Goal: Task Accomplishment & Management: Manage account settings

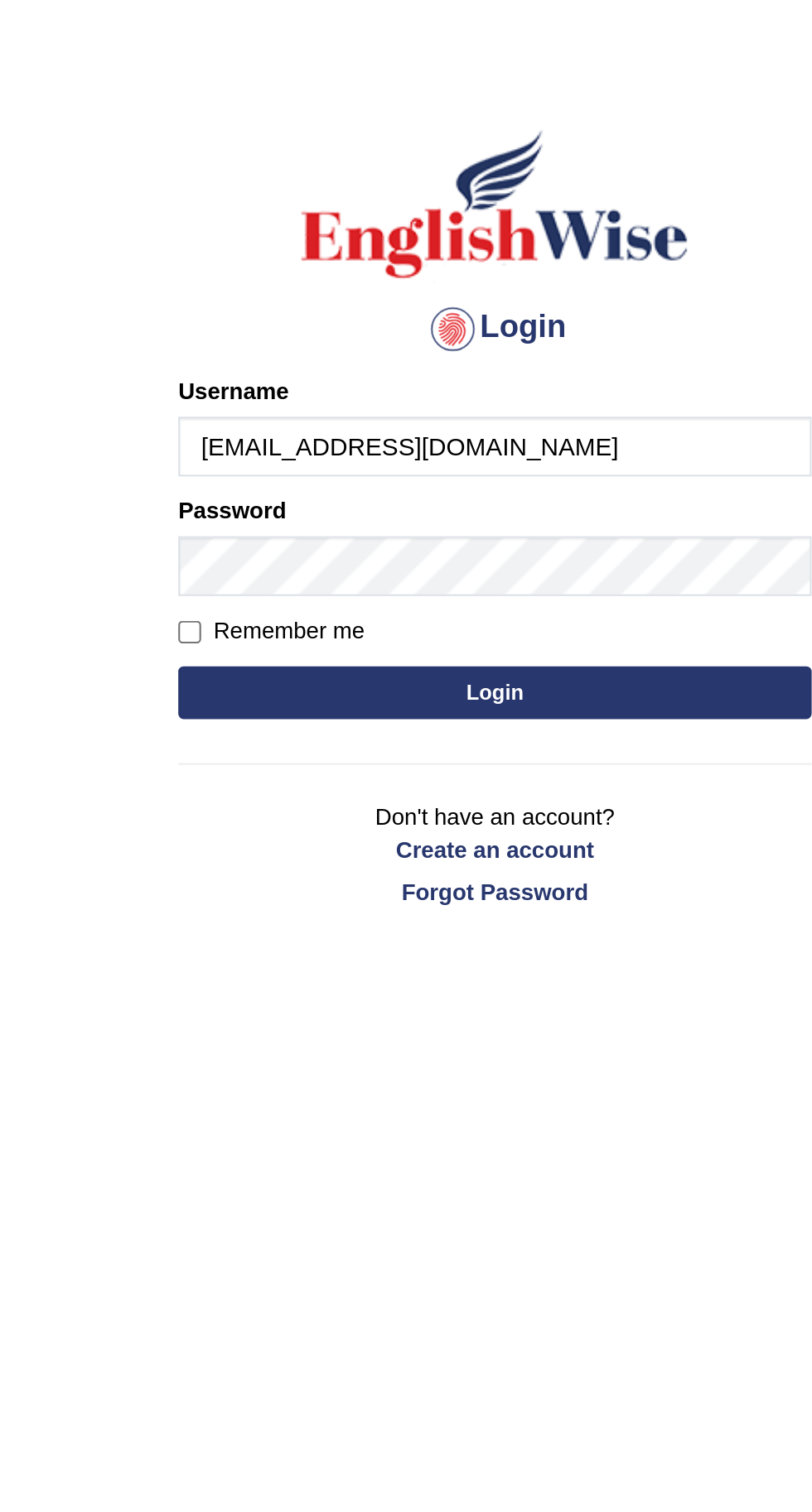
type input "Vohrasam94@gmail.com"
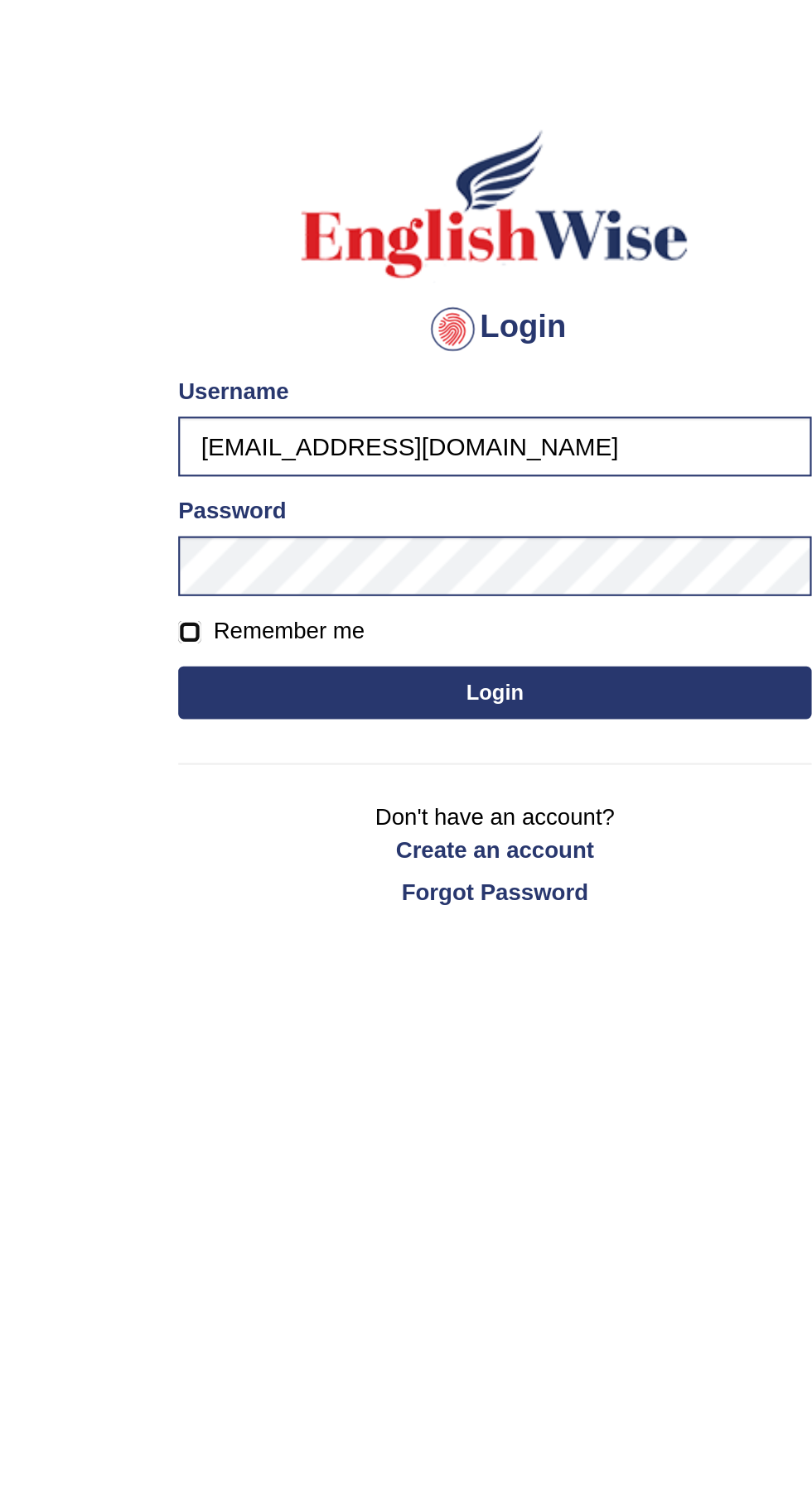
click at [264, 352] on input "Remember me" at bounding box center [262, 354] width 11 height 11
checkbox input "true"
click at [497, 383] on button "Login" at bounding box center [406, 382] width 298 height 25
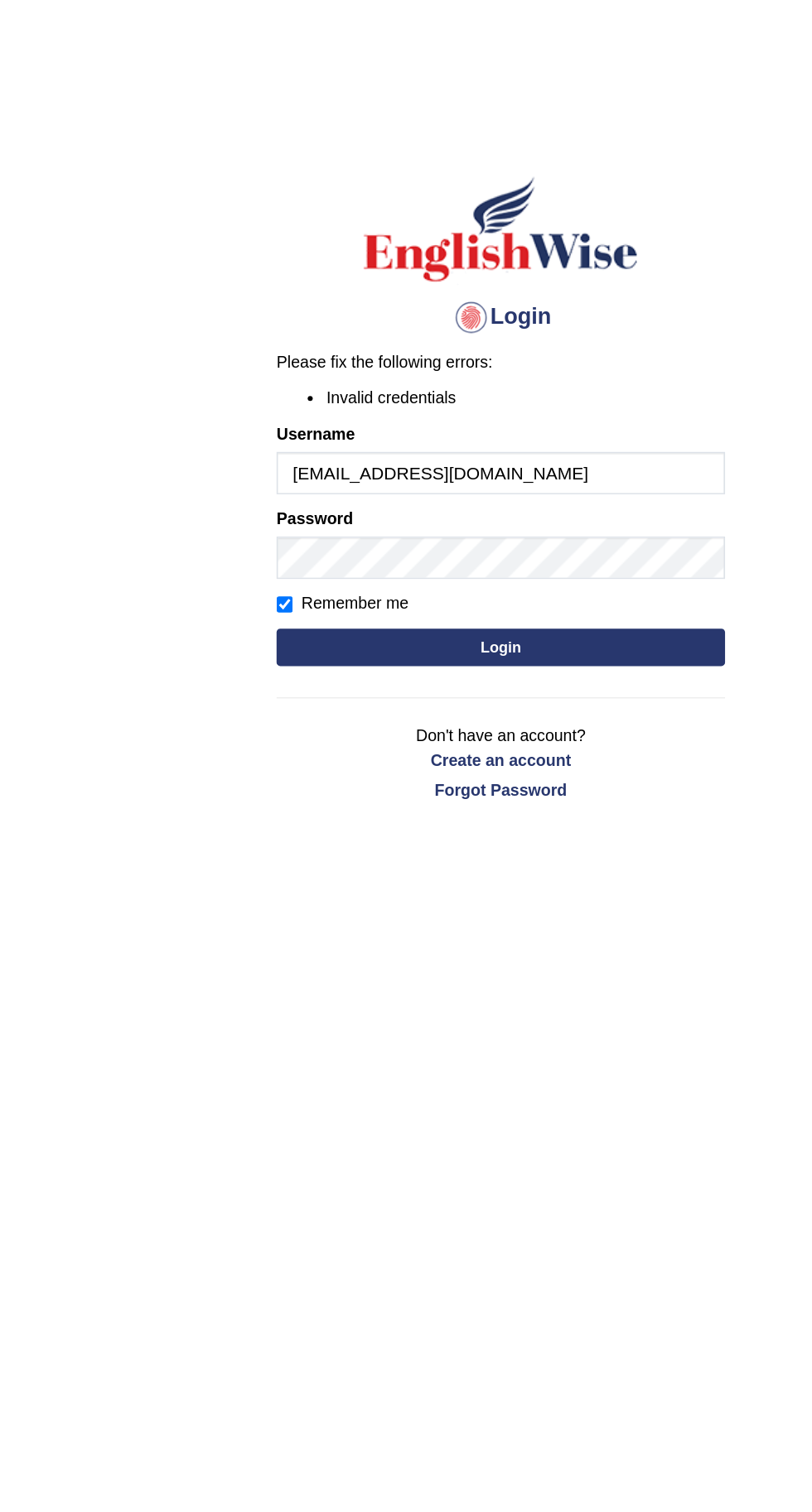
click at [512, 419] on button "Login" at bounding box center [406, 431] width 298 height 25
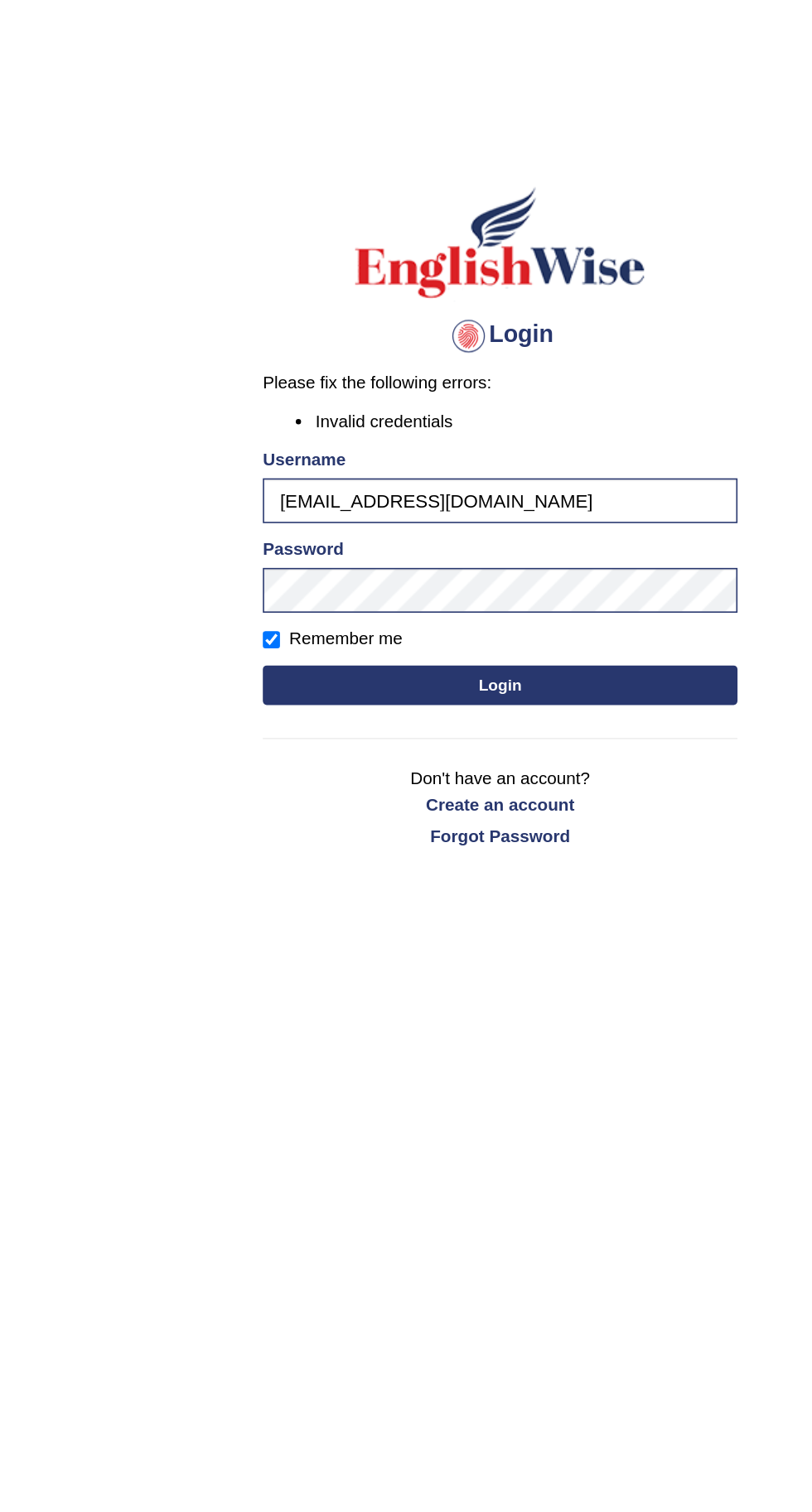
click at [503, 436] on button "Login" at bounding box center [406, 431] width 298 height 25
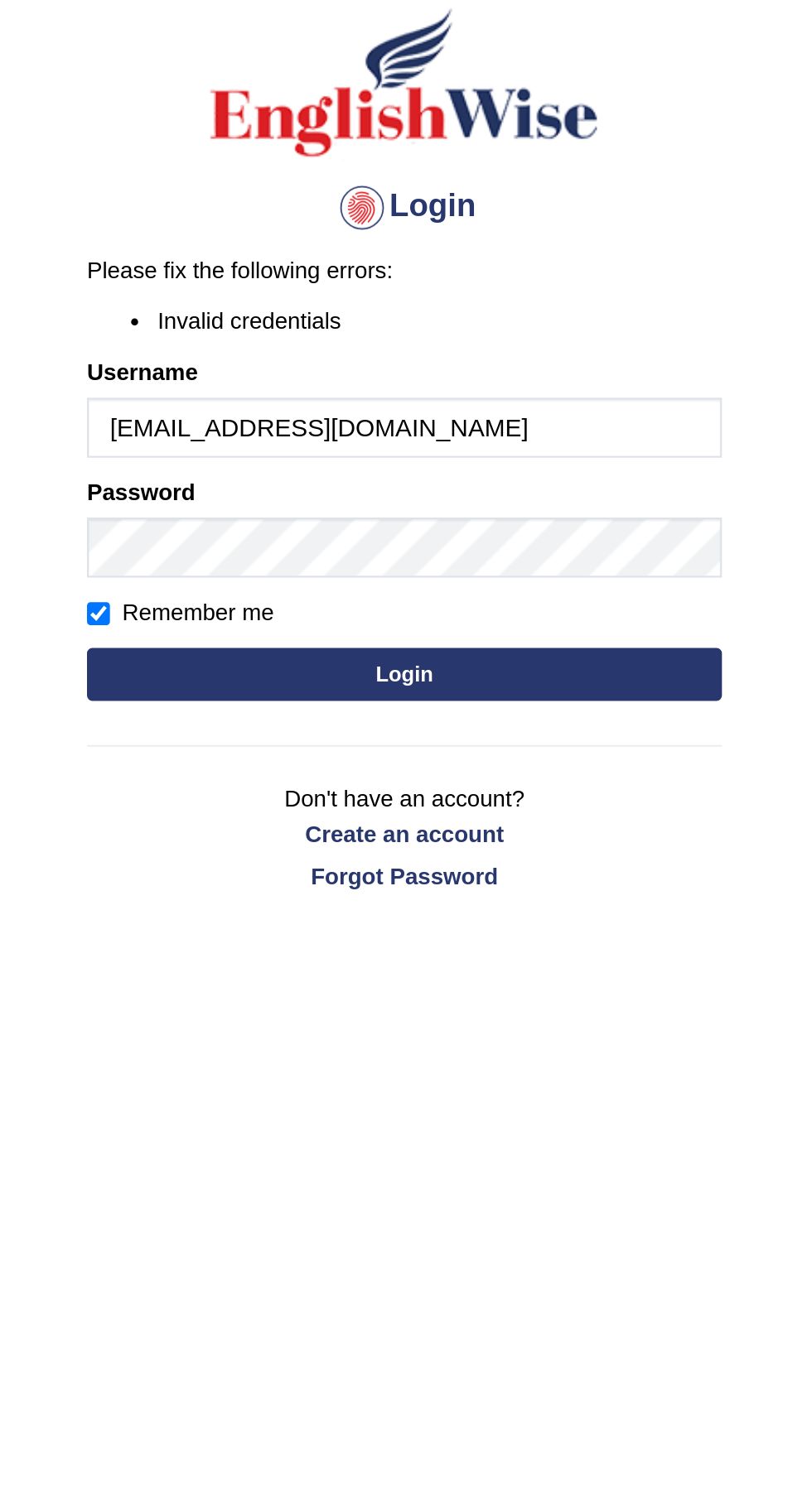
click at [533, 316] on input "[EMAIL_ADDRESS][DOMAIN_NAME]" at bounding box center [406, 315] width 298 height 28
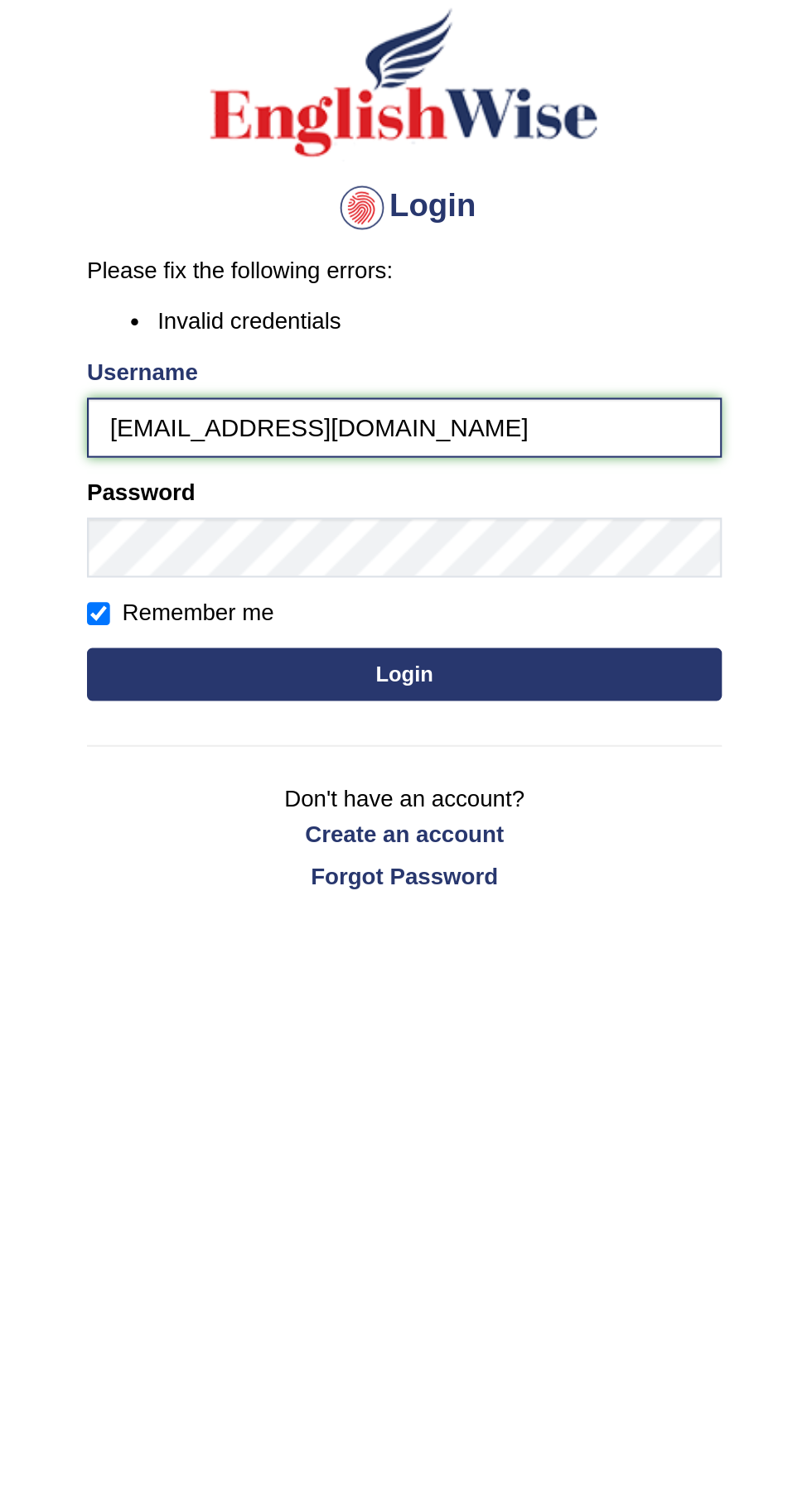
type input "Samirvohra"
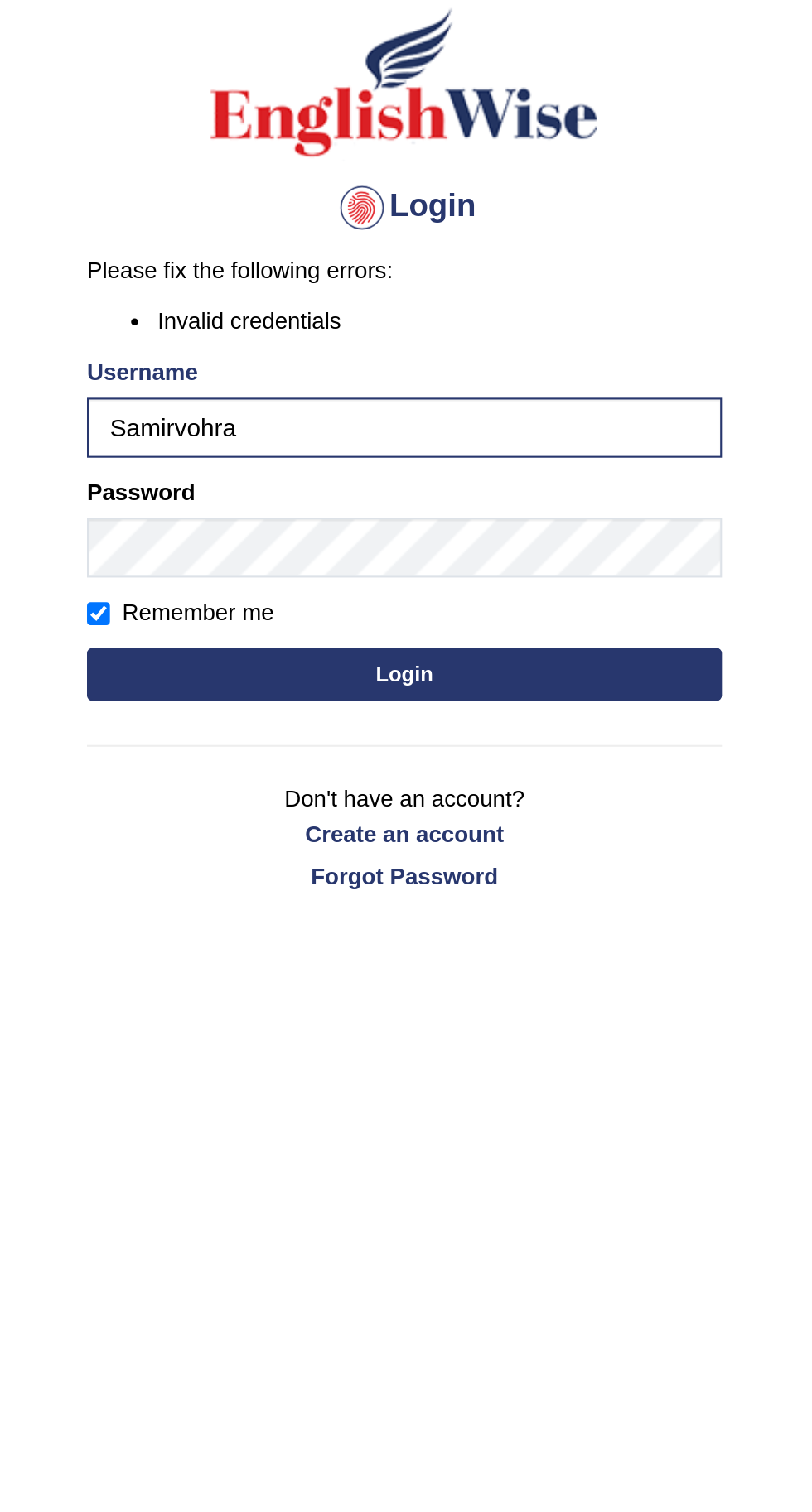
click at [257, 419] on button "Login" at bounding box center [406, 431] width 298 height 25
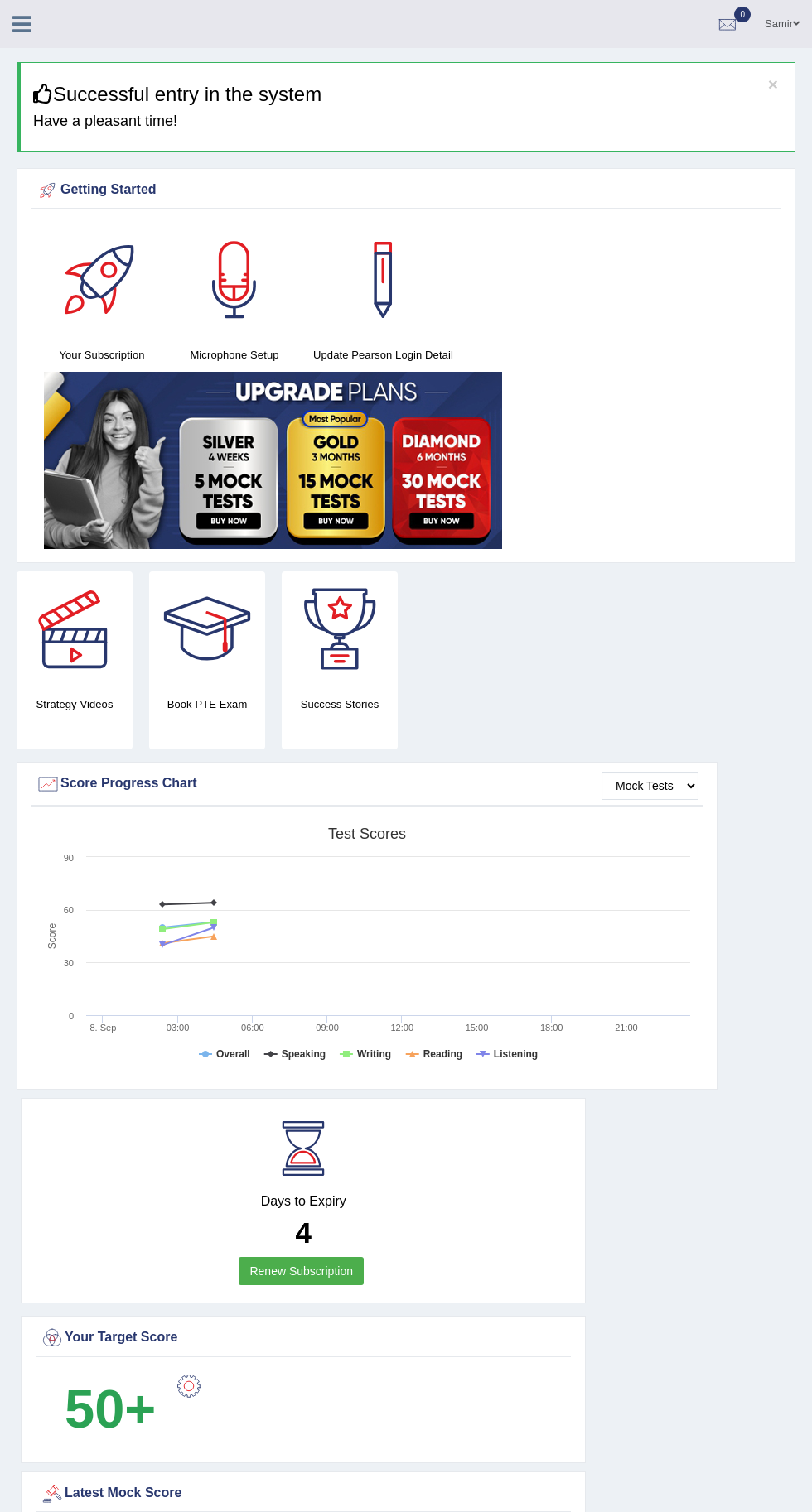
click at [37, 4] on div at bounding box center [29, 18] width 58 height 36
click at [23, 32] on icon at bounding box center [22, 24] width 19 height 21
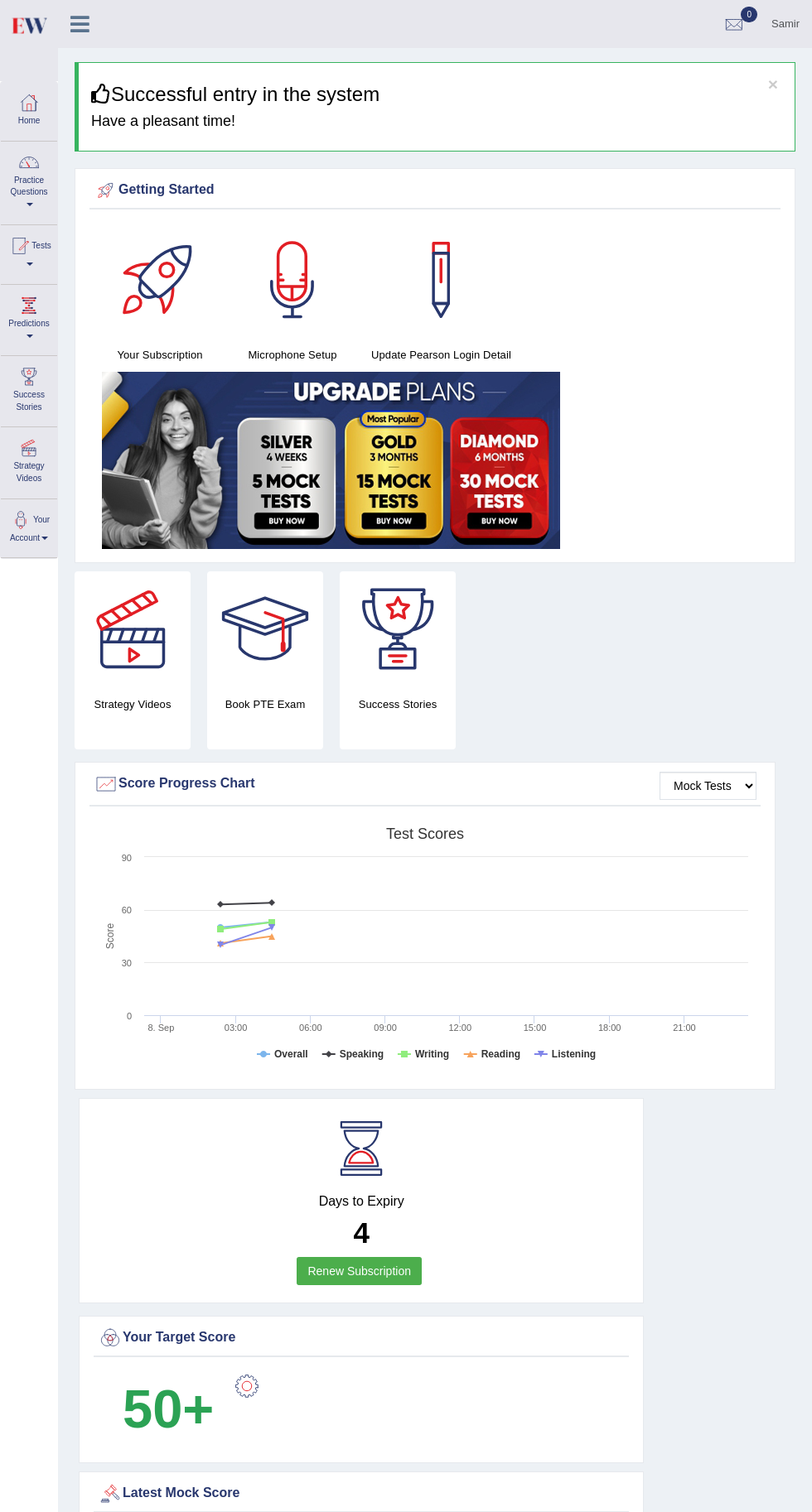
click at [30, 204] on span at bounding box center [30, 204] width 7 height 4
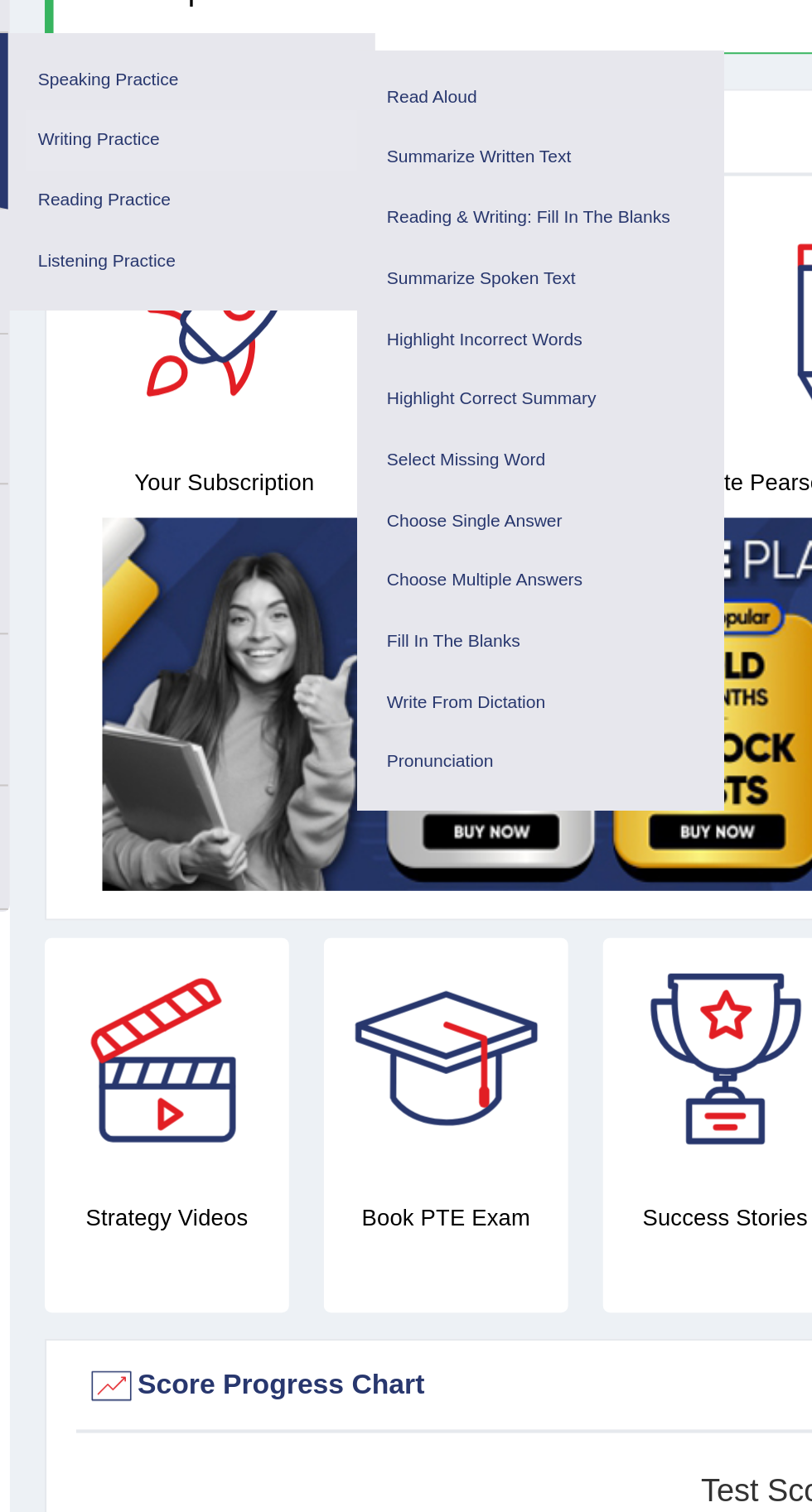
click at [88, 192] on link "Writing Practice" at bounding box center [144, 192] width 158 height 29
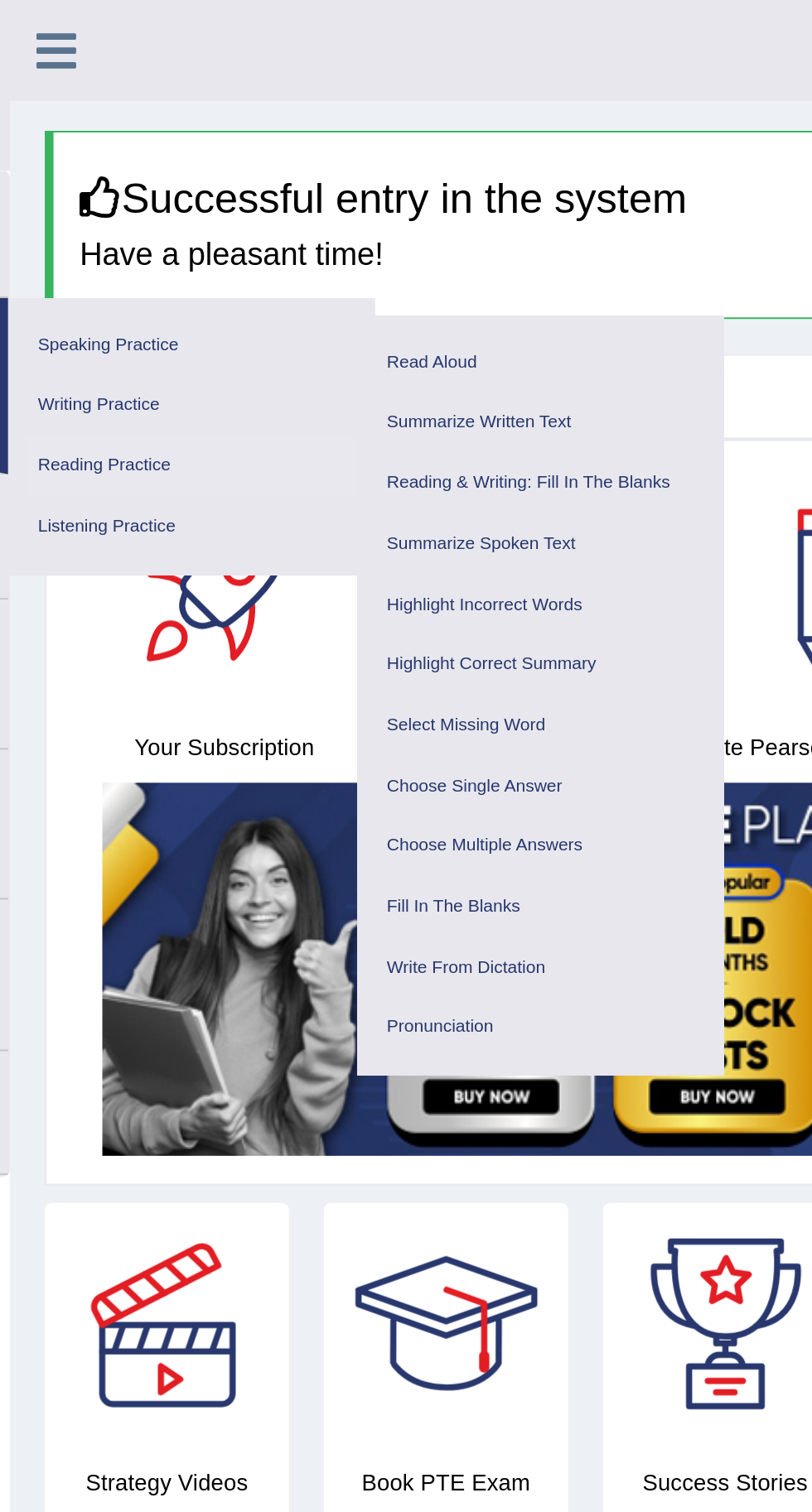
click at [80, 232] on link "Reading Practice" at bounding box center [144, 221] width 158 height 29
click at [84, 261] on link "Listening Practice" at bounding box center [144, 250] width 158 height 29
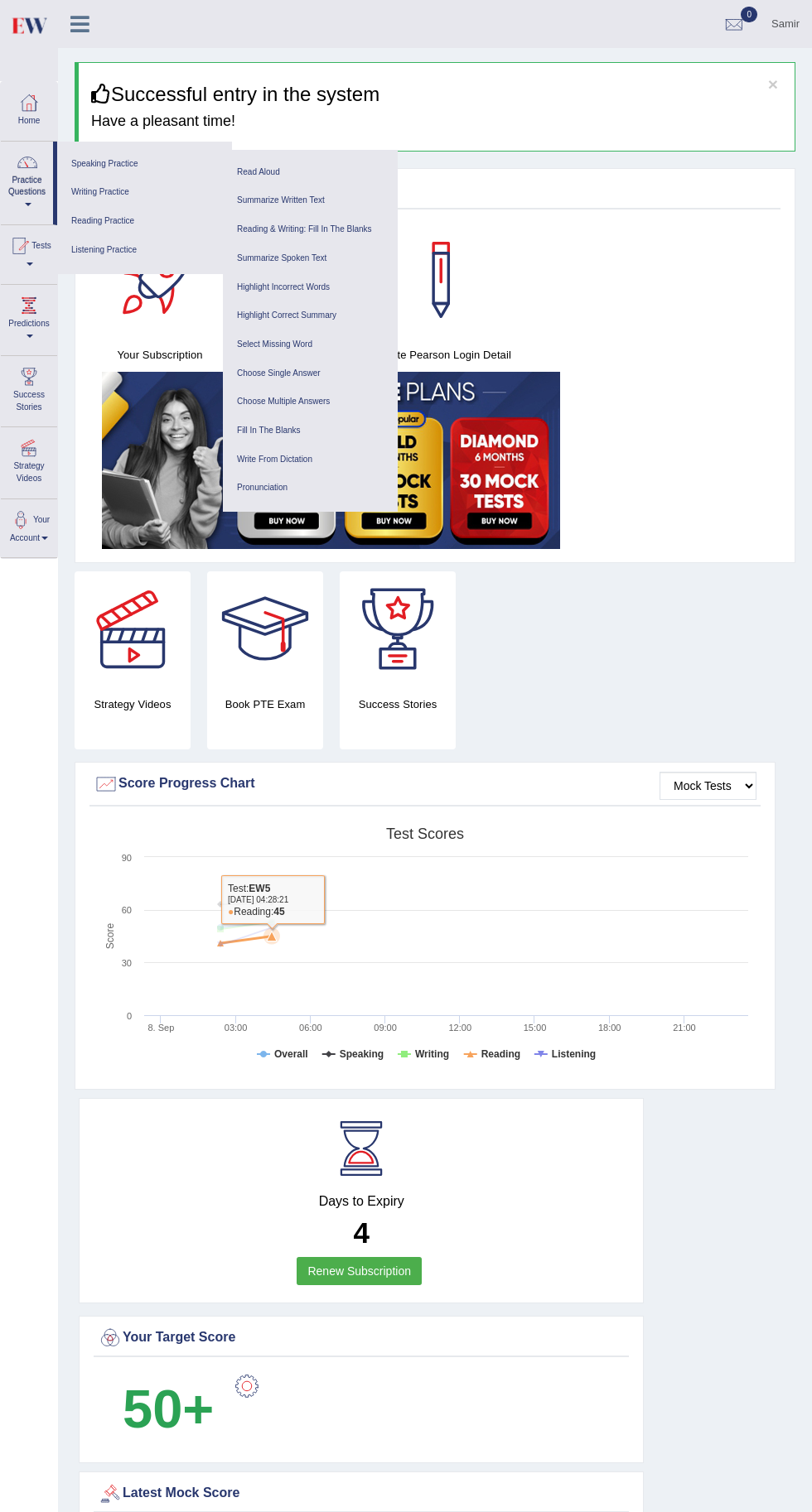
click at [77, 24] on icon at bounding box center [80, 24] width 19 height 21
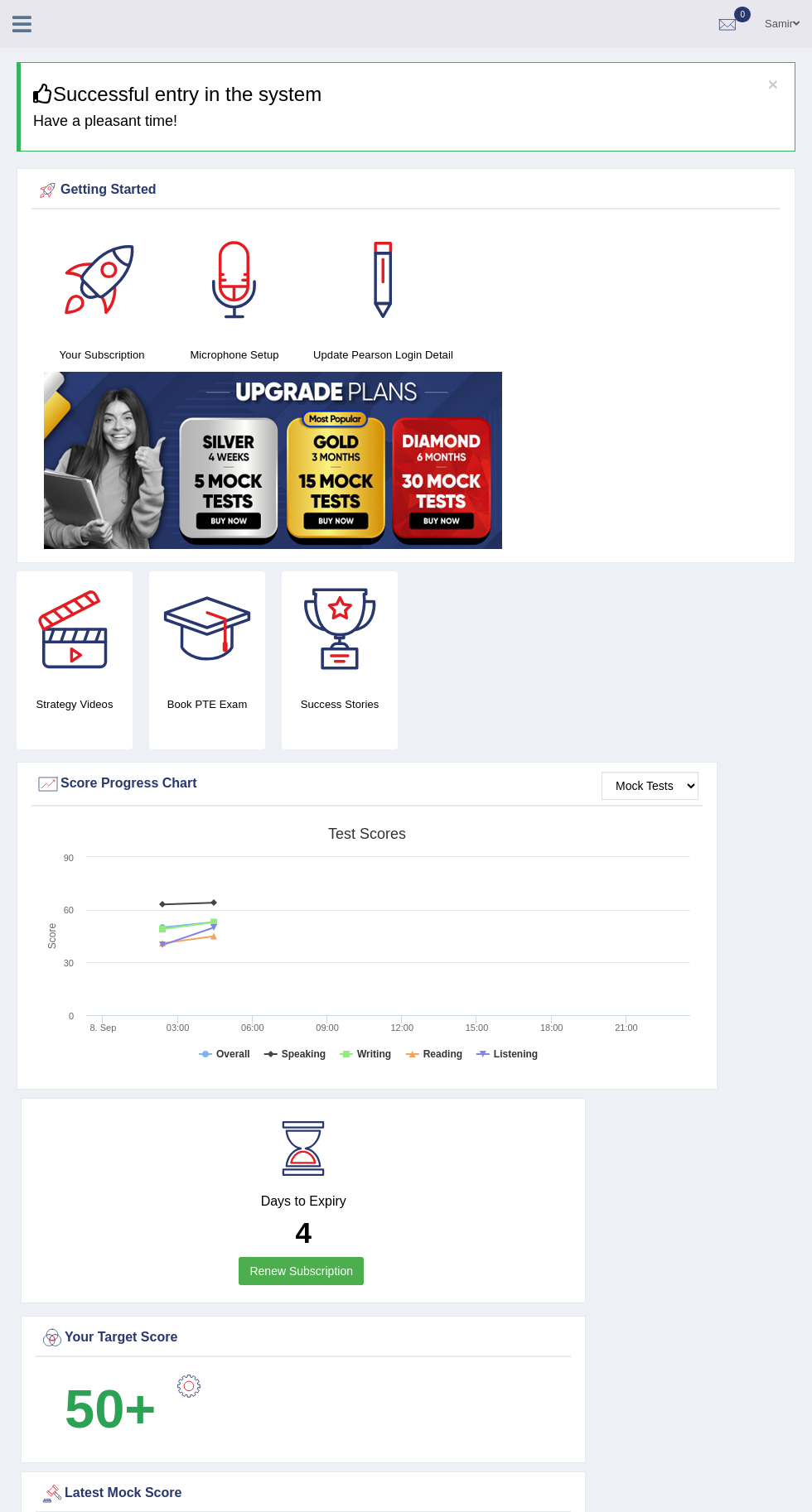
click at [27, 38] on div "Samir Toggle navigation Username: Samirvohra Access Type: Online Subscription: …" at bounding box center [406, 24] width 812 height 48
click at [783, 32] on link "Samir" at bounding box center [782, 21] width 60 height 43
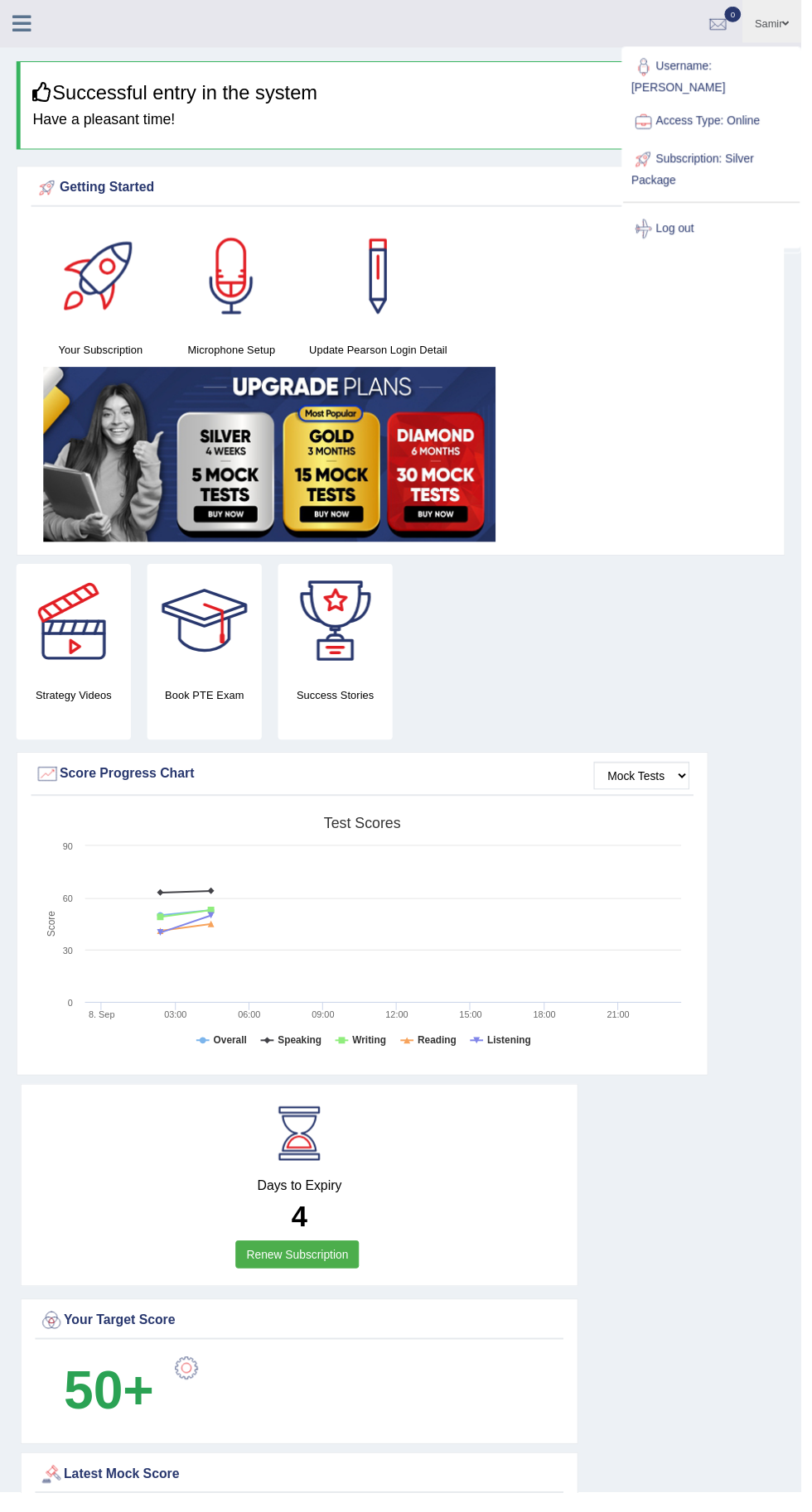
click at [677, 226] on link "Log out" at bounding box center [720, 232] width 179 height 38
